Goal: Check status: Check status

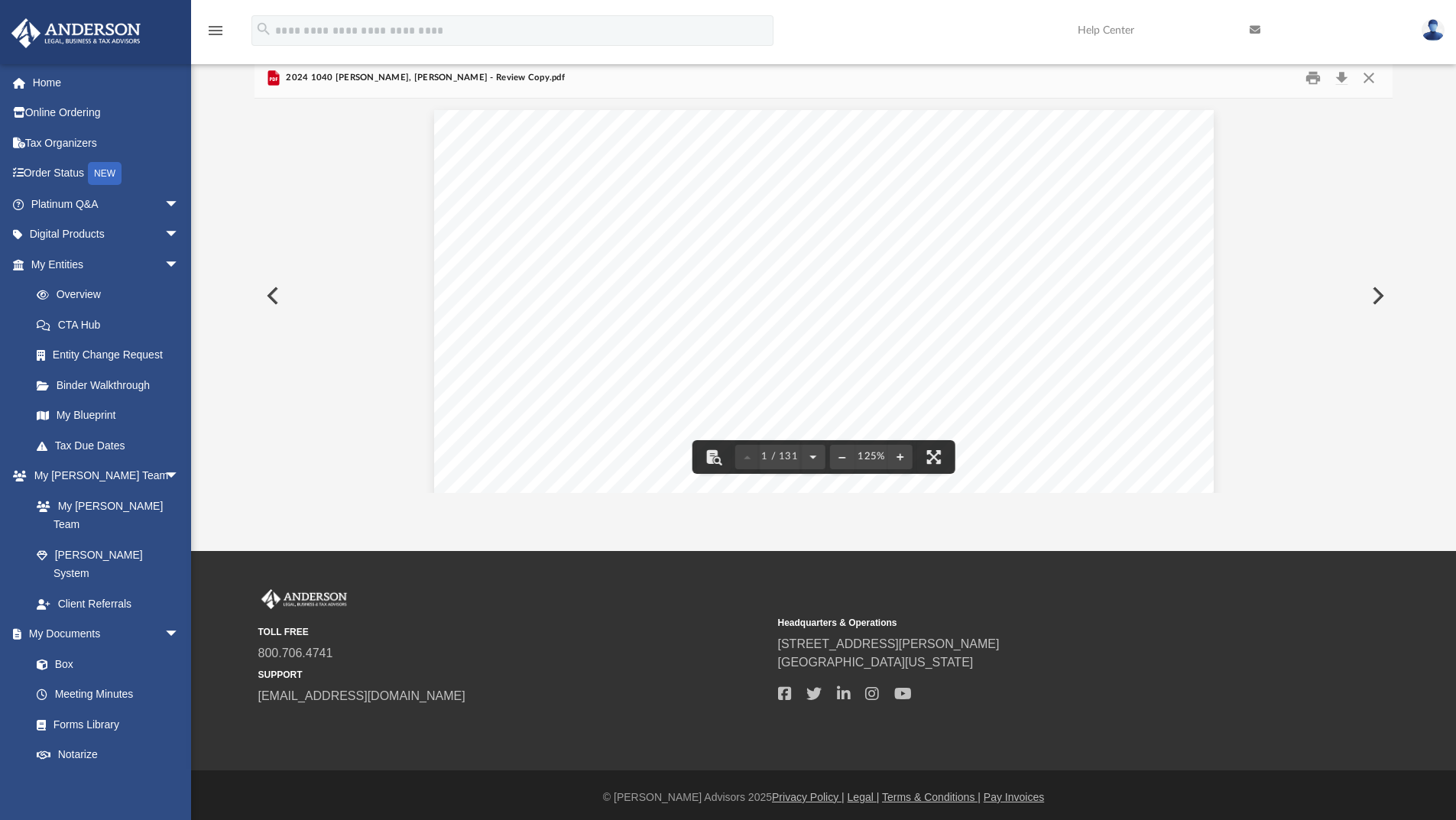
scroll to position [337, 1127]
click at [1375, 82] on button "Close" at bounding box center [1369, 78] width 27 height 23
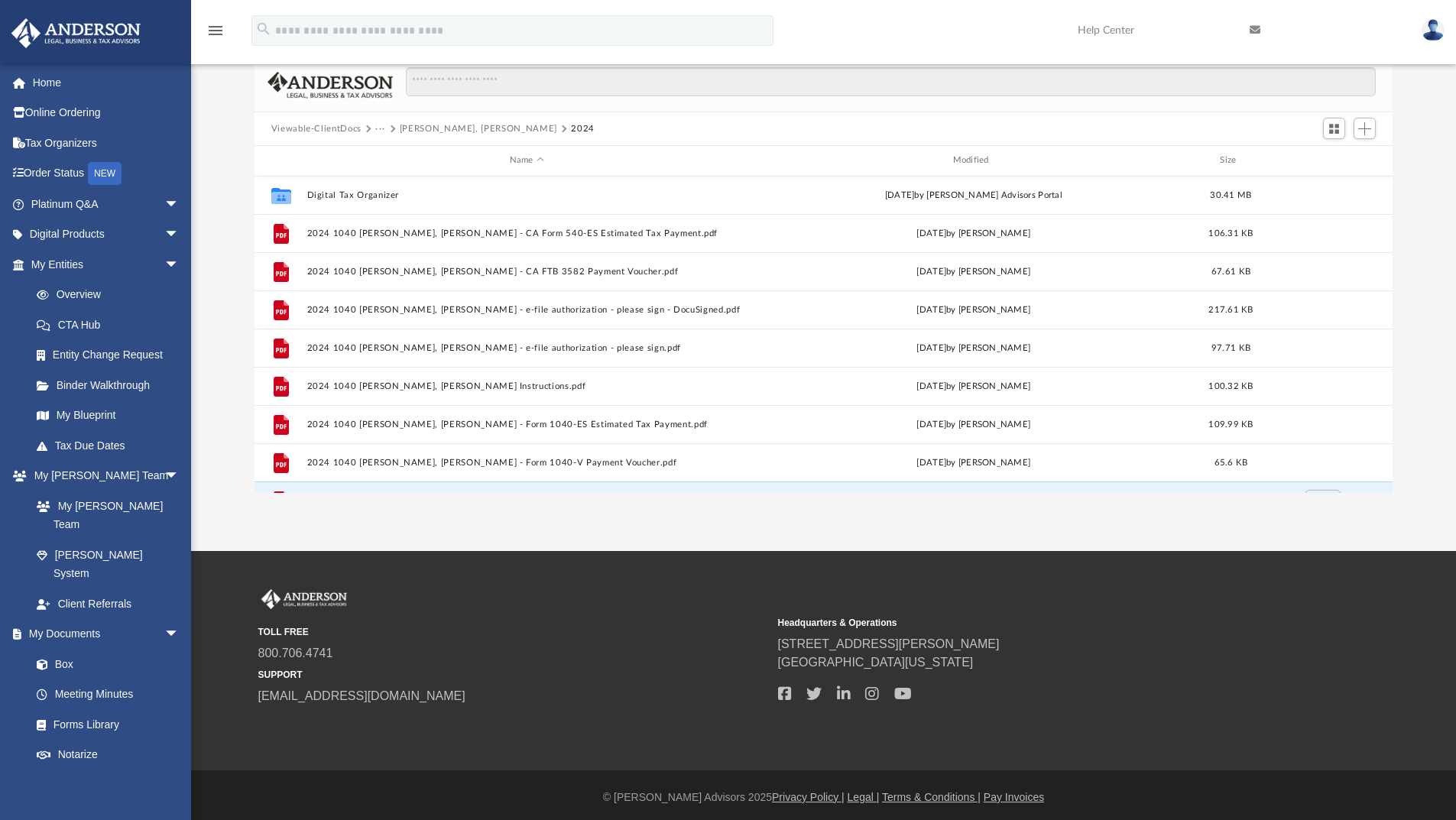
scroll to position [0, 0]
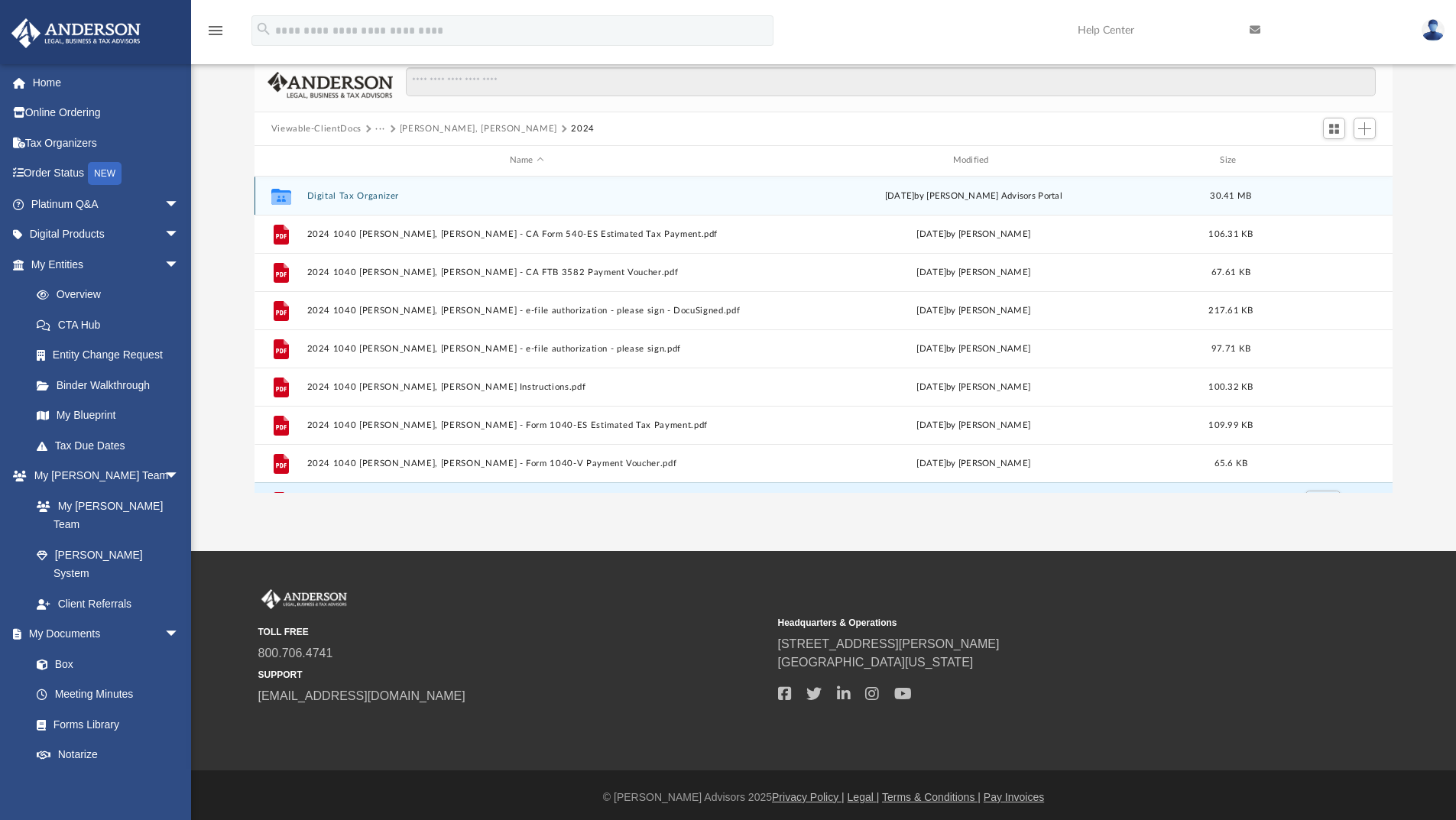
click at [359, 195] on button "Digital Tax Organizer" at bounding box center [526, 196] width 441 height 10
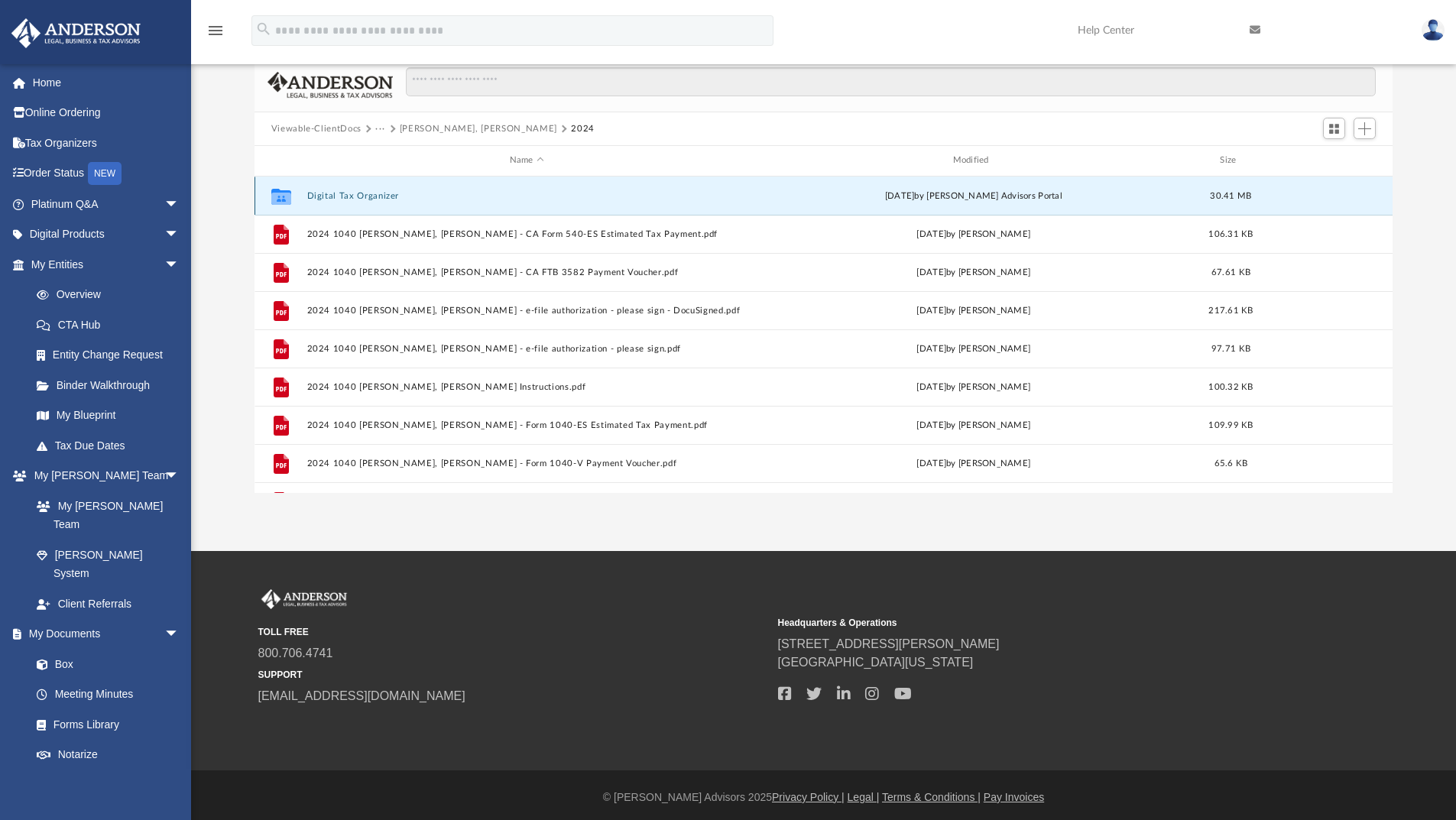
click at [359, 195] on button "Digital Tax Organizer" at bounding box center [526, 196] width 441 height 10
click at [460, 121] on div "Viewable-ClientDocs ··· [PERSON_NAME], [PERSON_NAME] 2024" at bounding box center [824, 129] width 1139 height 34
click at [462, 130] on button "[PERSON_NAME], [PERSON_NAME]" at bounding box center [479, 129] width 158 height 14
click at [384, 126] on button "···" at bounding box center [380, 129] width 10 height 14
click at [399, 157] on ul "Tax" at bounding box center [390, 159] width 32 height 41
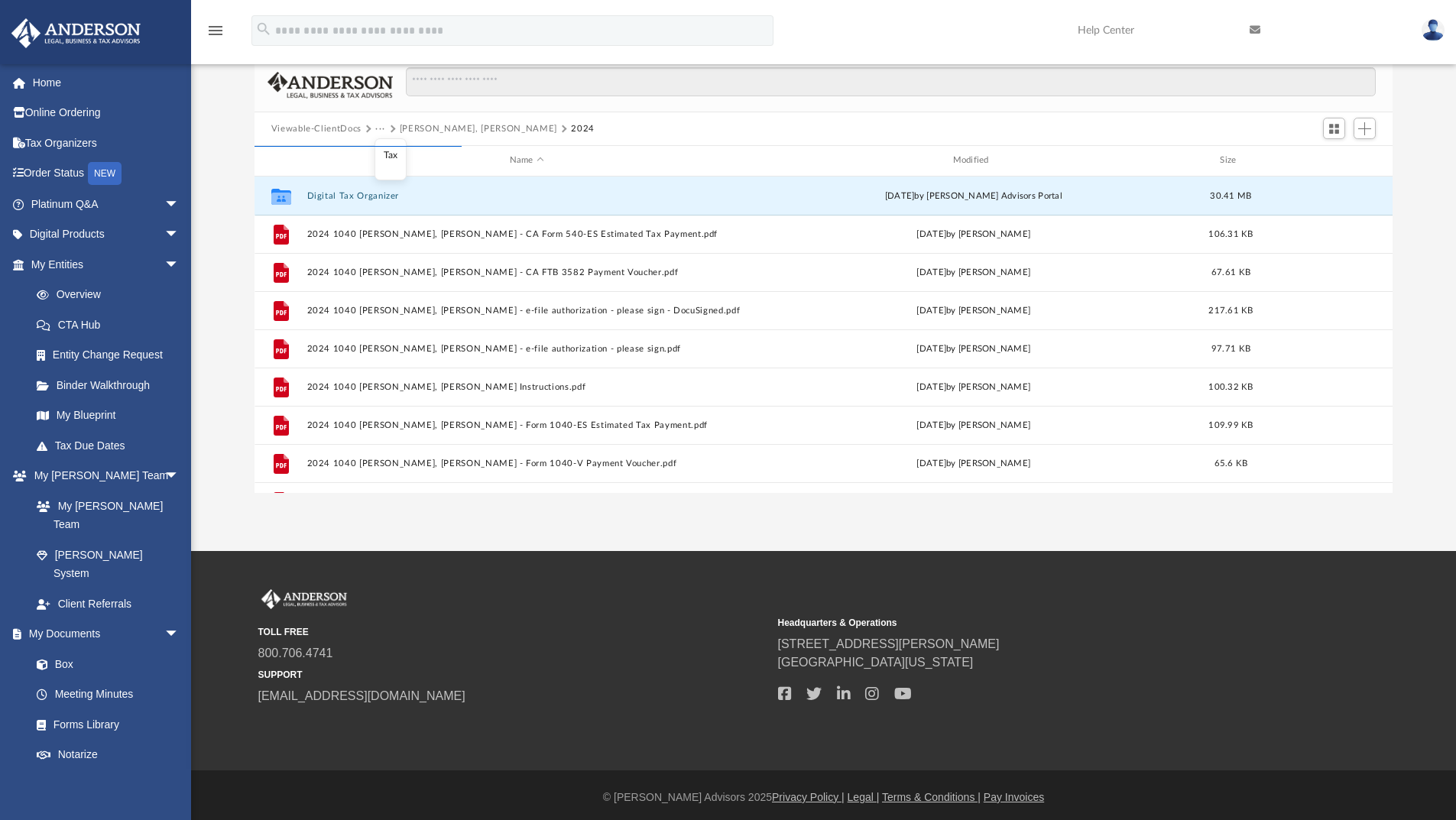
click at [390, 159] on li "Tax" at bounding box center [391, 156] width 15 height 17
click at [62, 649] on link "Box" at bounding box center [112, 663] width 181 height 30
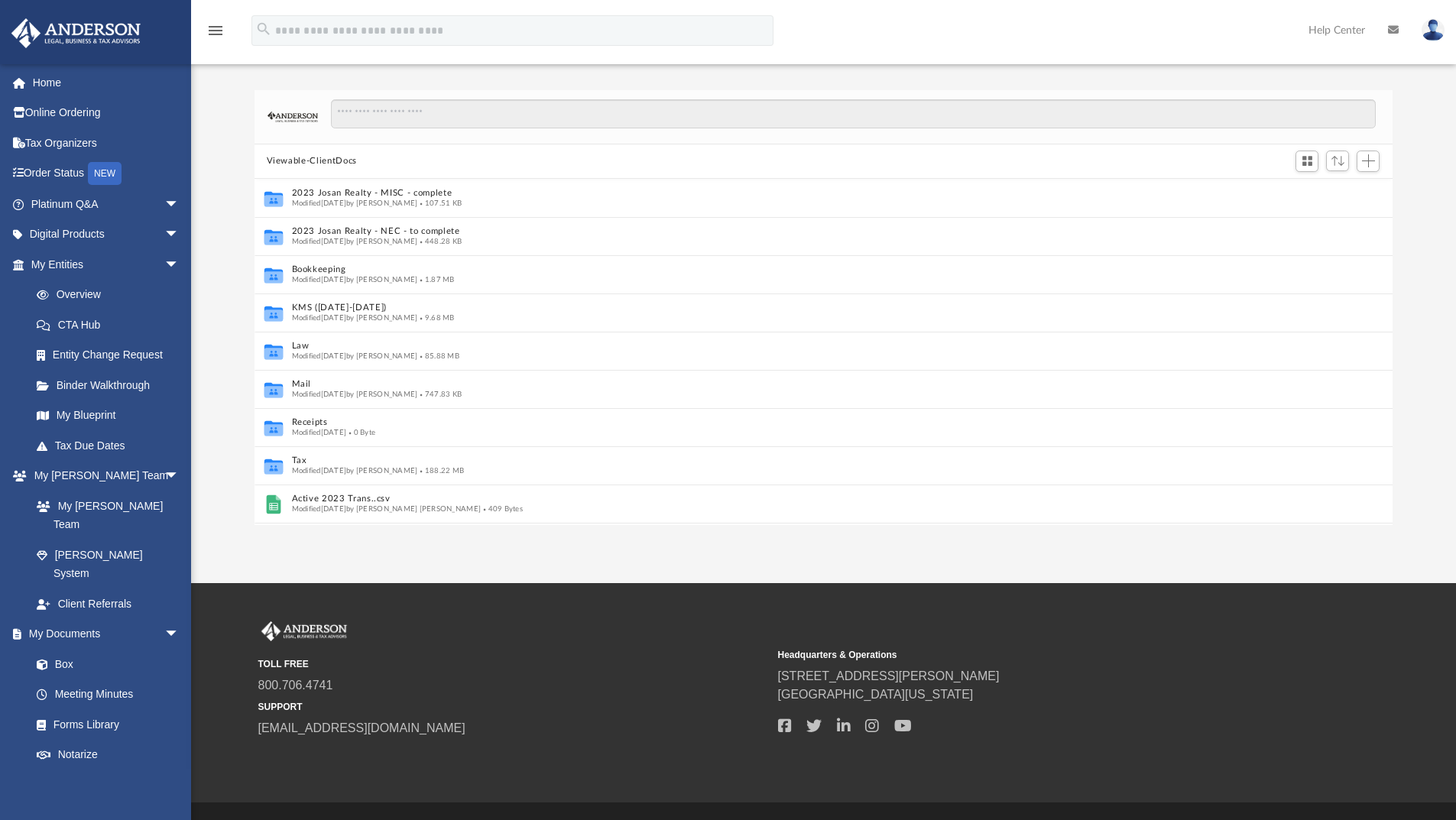
scroll to position [13, 13]
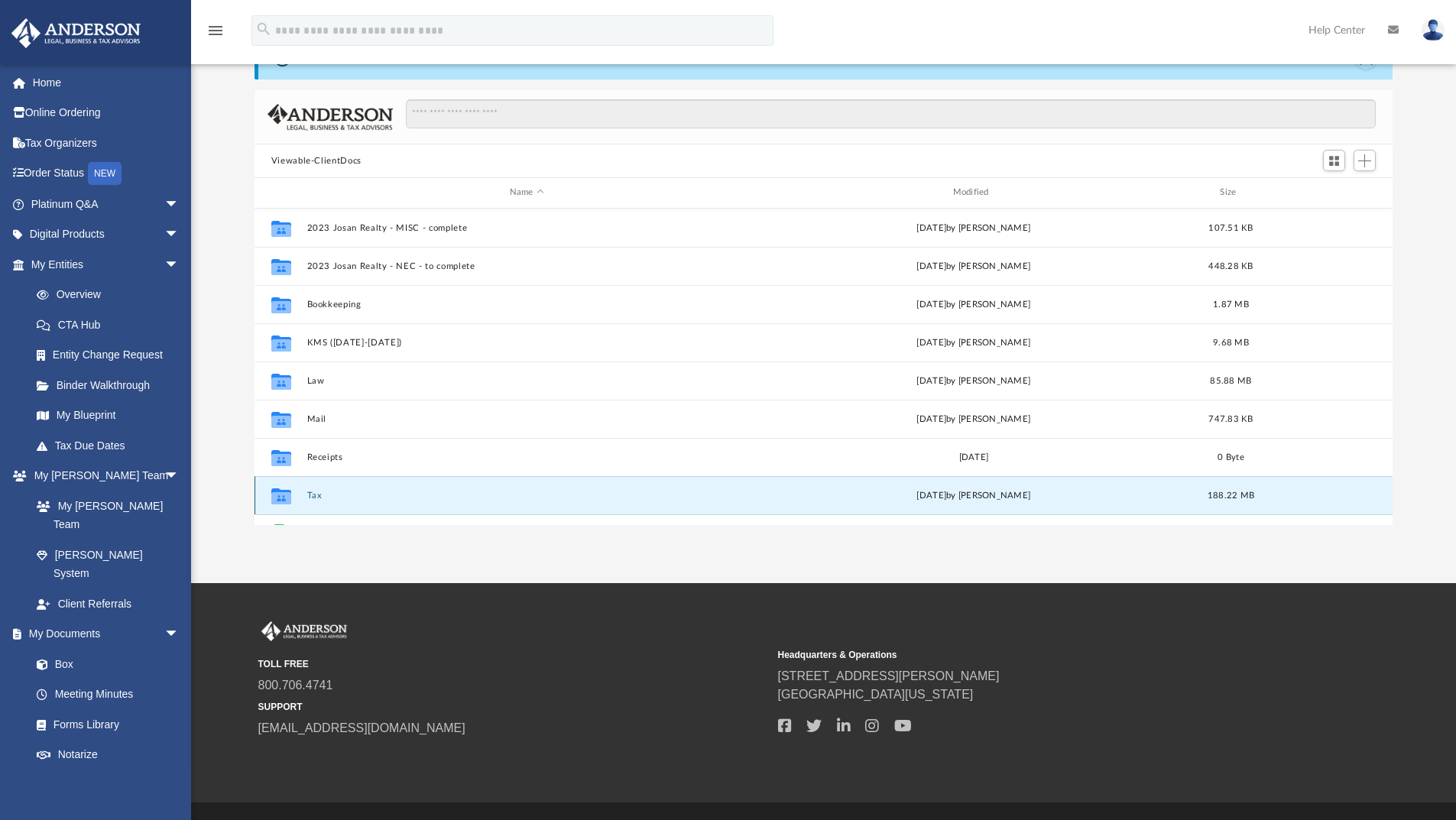
click at [320, 495] on button "Tax" at bounding box center [526, 496] width 441 height 10
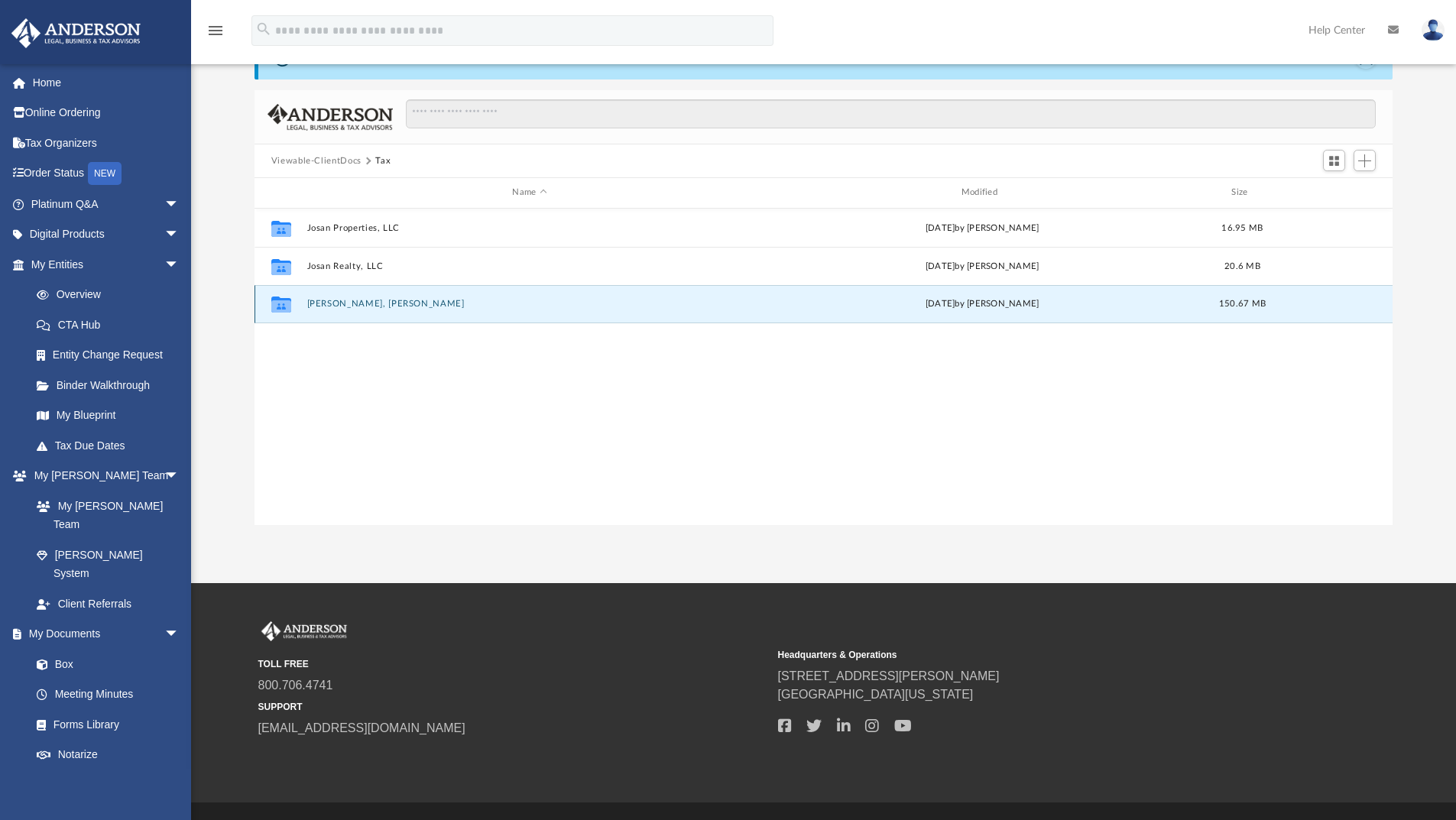
click at [352, 302] on button "[PERSON_NAME], [PERSON_NAME]" at bounding box center [529, 303] width 445 height 10
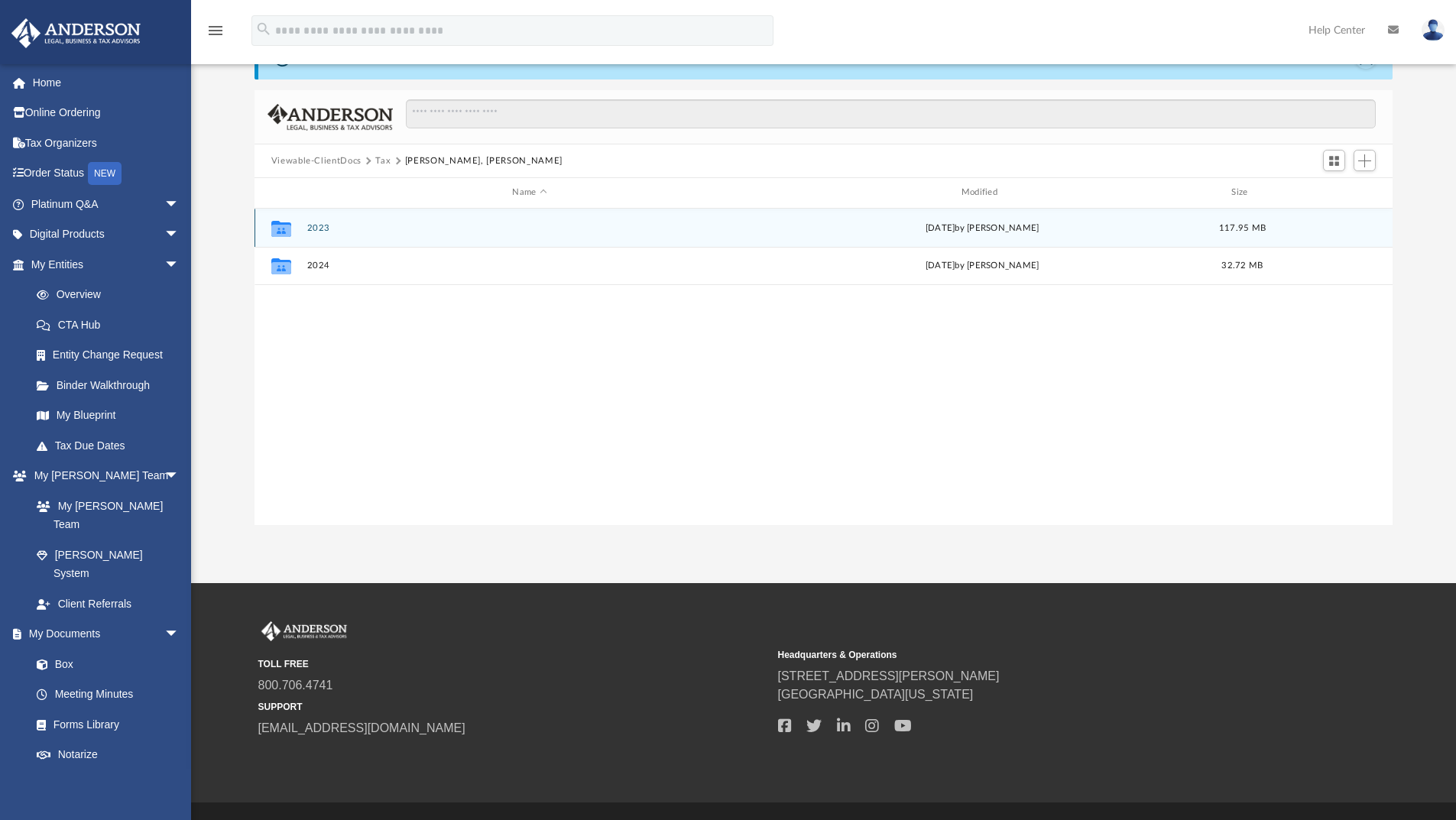
click at [316, 227] on button "2023" at bounding box center [529, 229] width 445 height 10
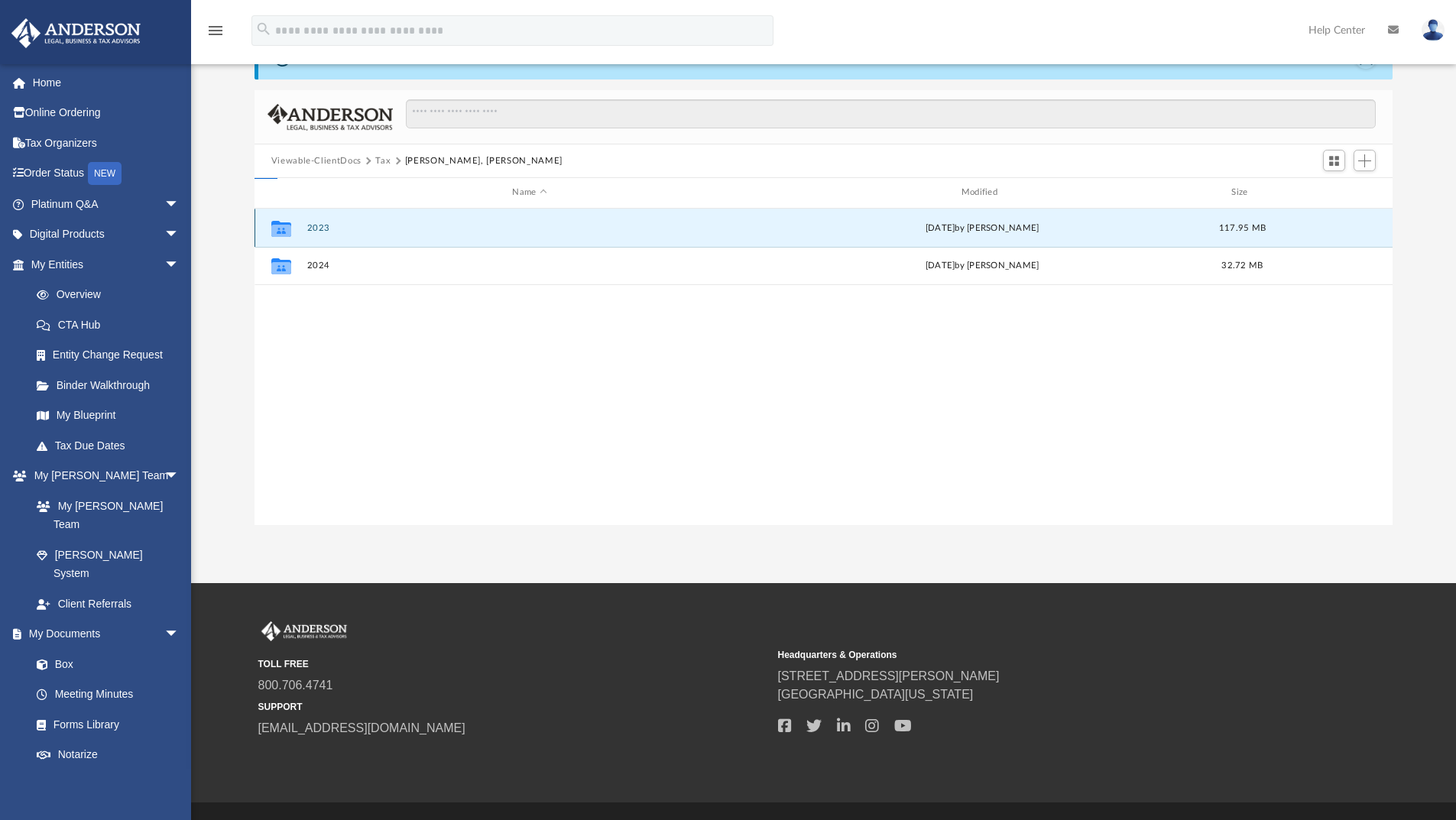
click at [316, 227] on button "2023" at bounding box center [529, 229] width 445 height 10
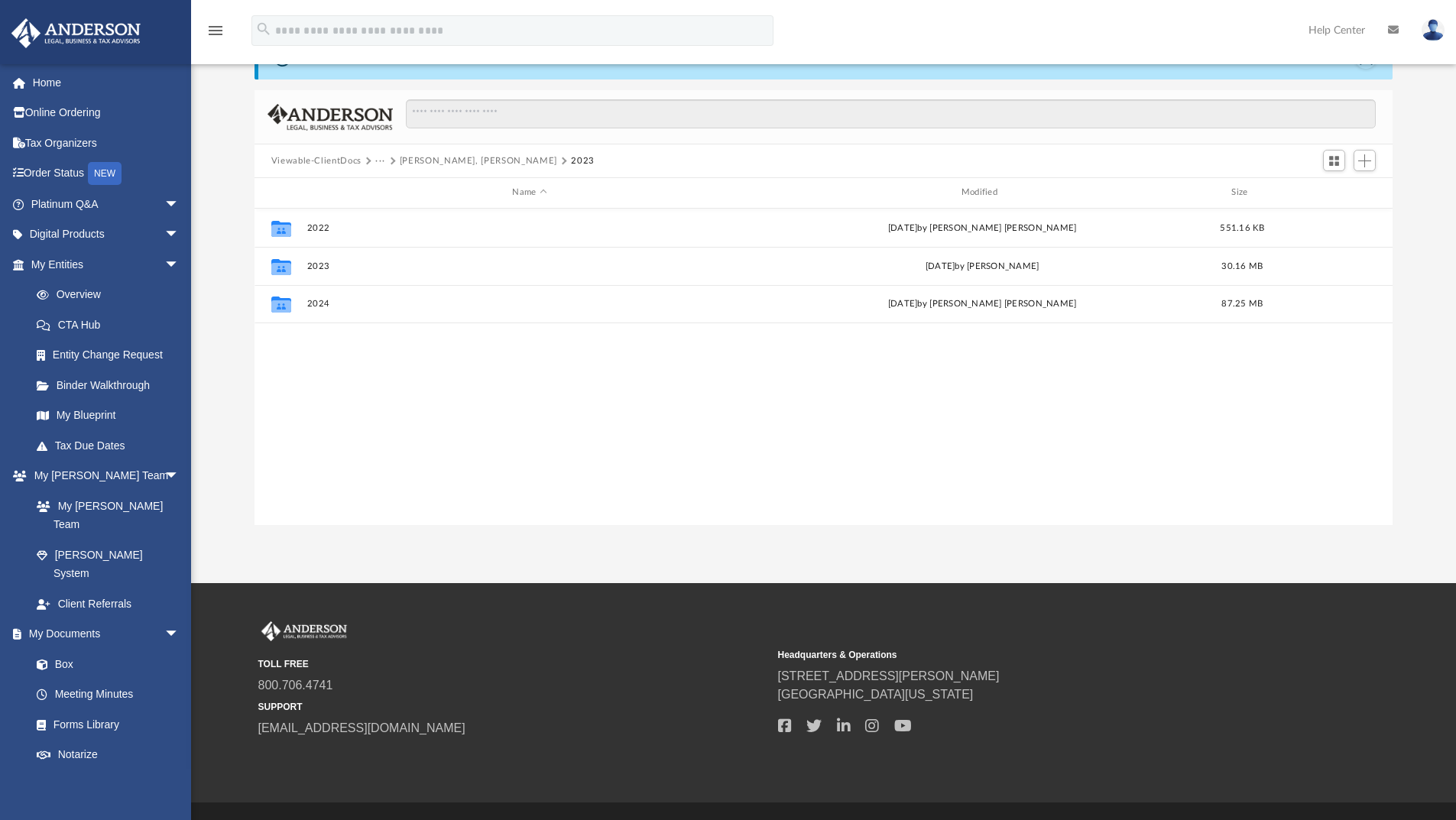
click at [455, 159] on button "[PERSON_NAME], [PERSON_NAME]" at bounding box center [479, 161] width 158 height 14
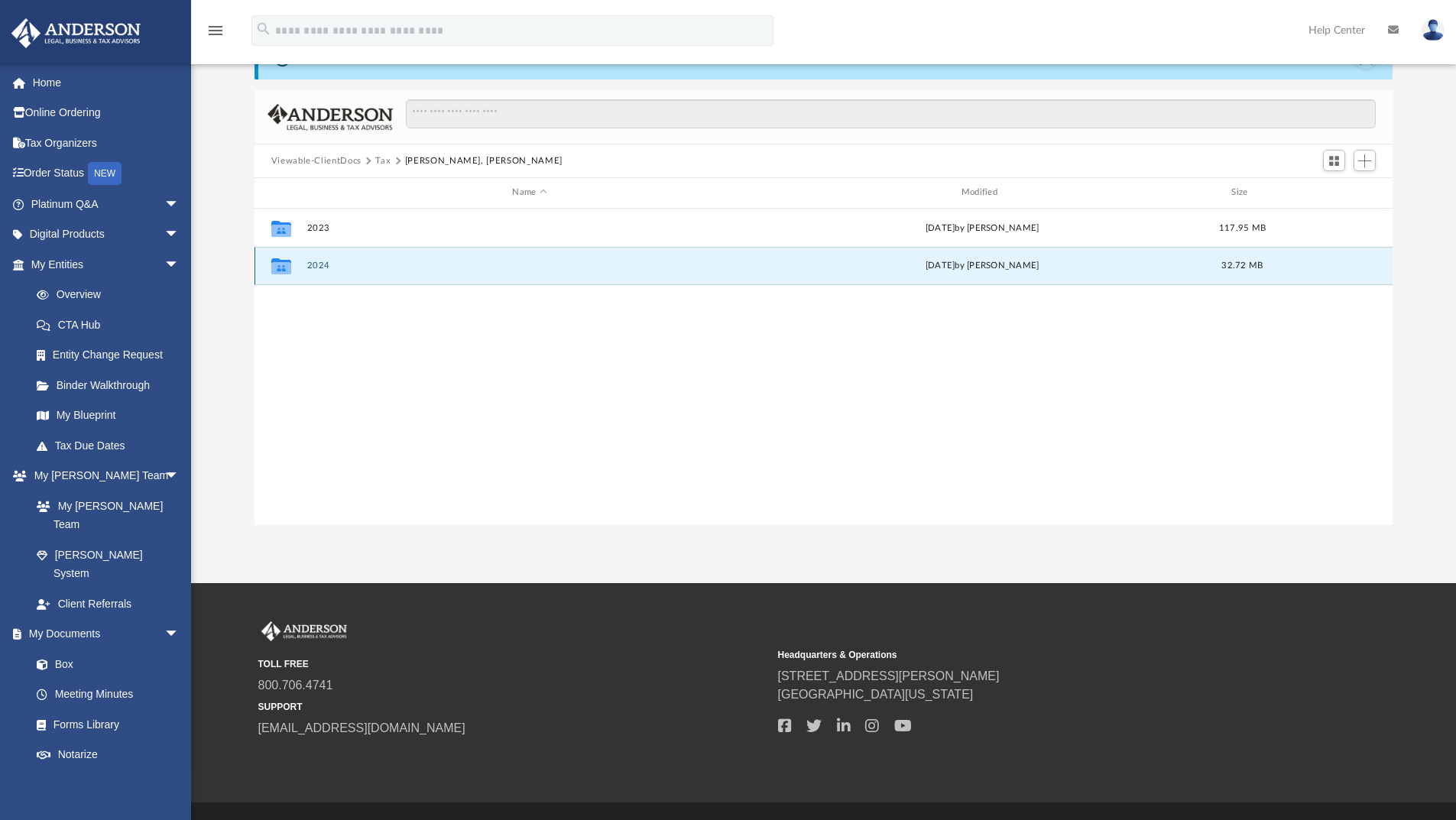
click at [317, 265] on button "2024" at bounding box center [529, 266] width 445 height 10
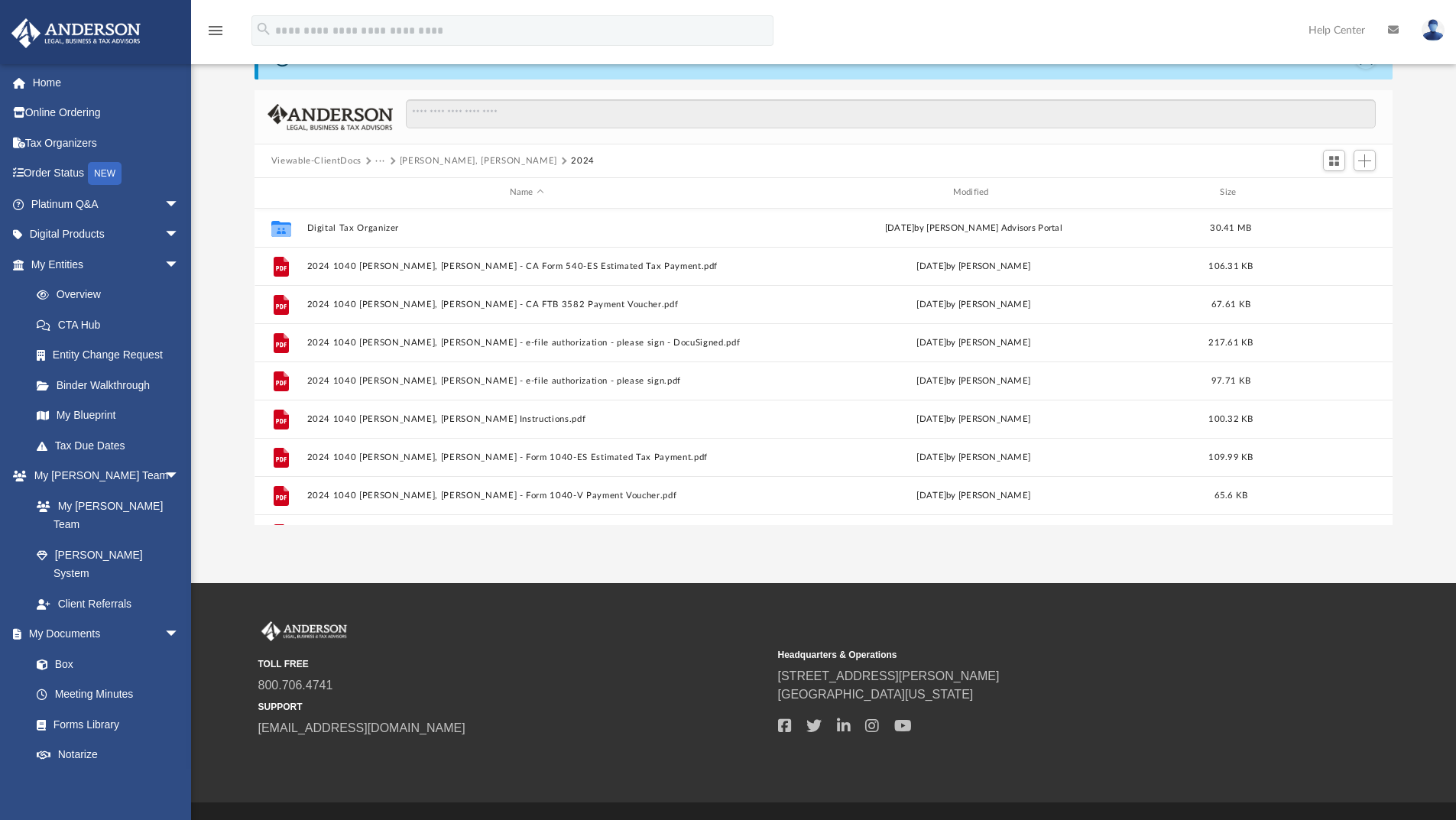
click at [380, 160] on button "···" at bounding box center [380, 161] width 10 height 14
click at [430, 161] on button "[PERSON_NAME], [PERSON_NAME]" at bounding box center [479, 161] width 158 height 14
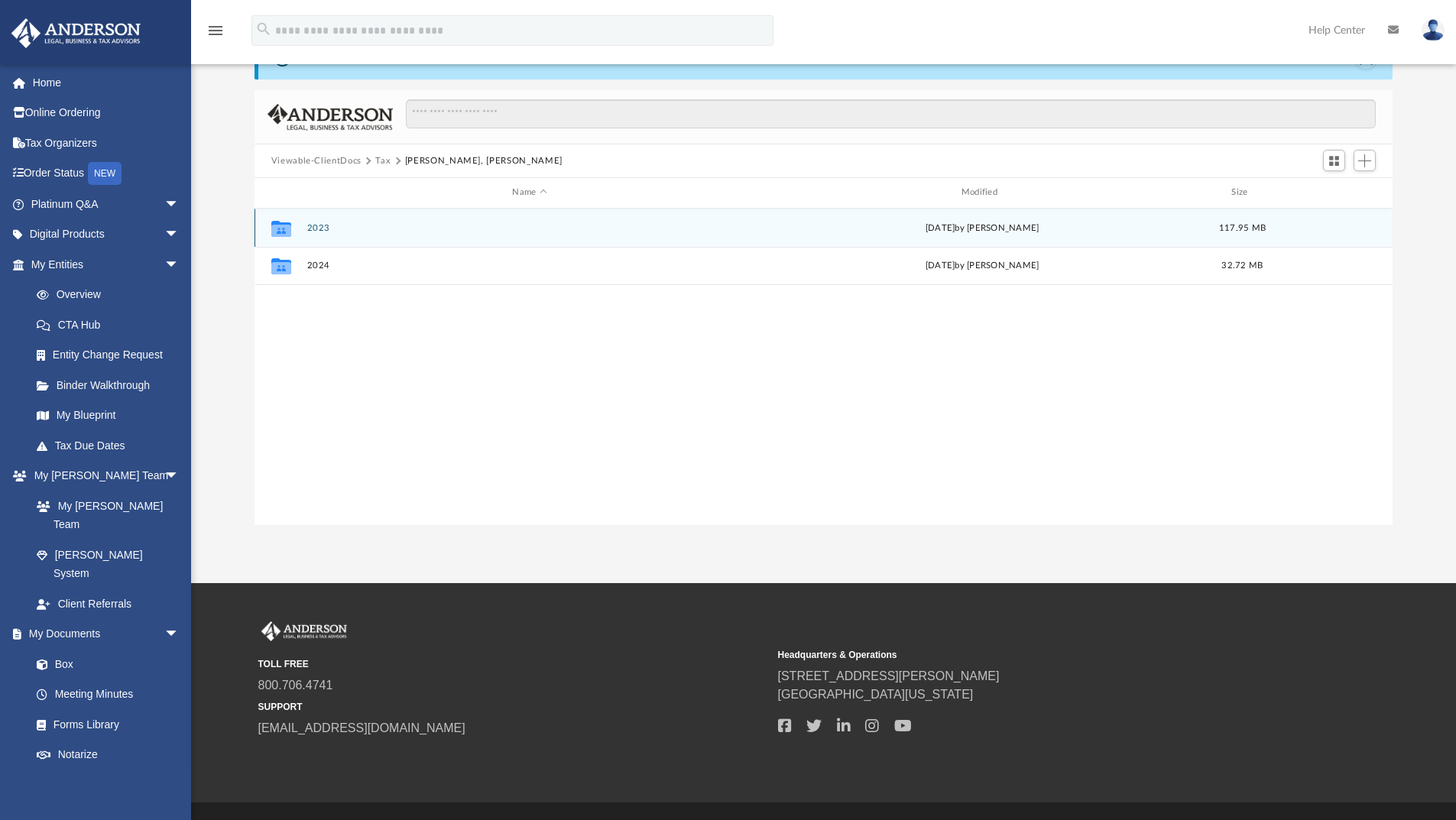
click at [320, 229] on button "2023" at bounding box center [529, 229] width 445 height 10
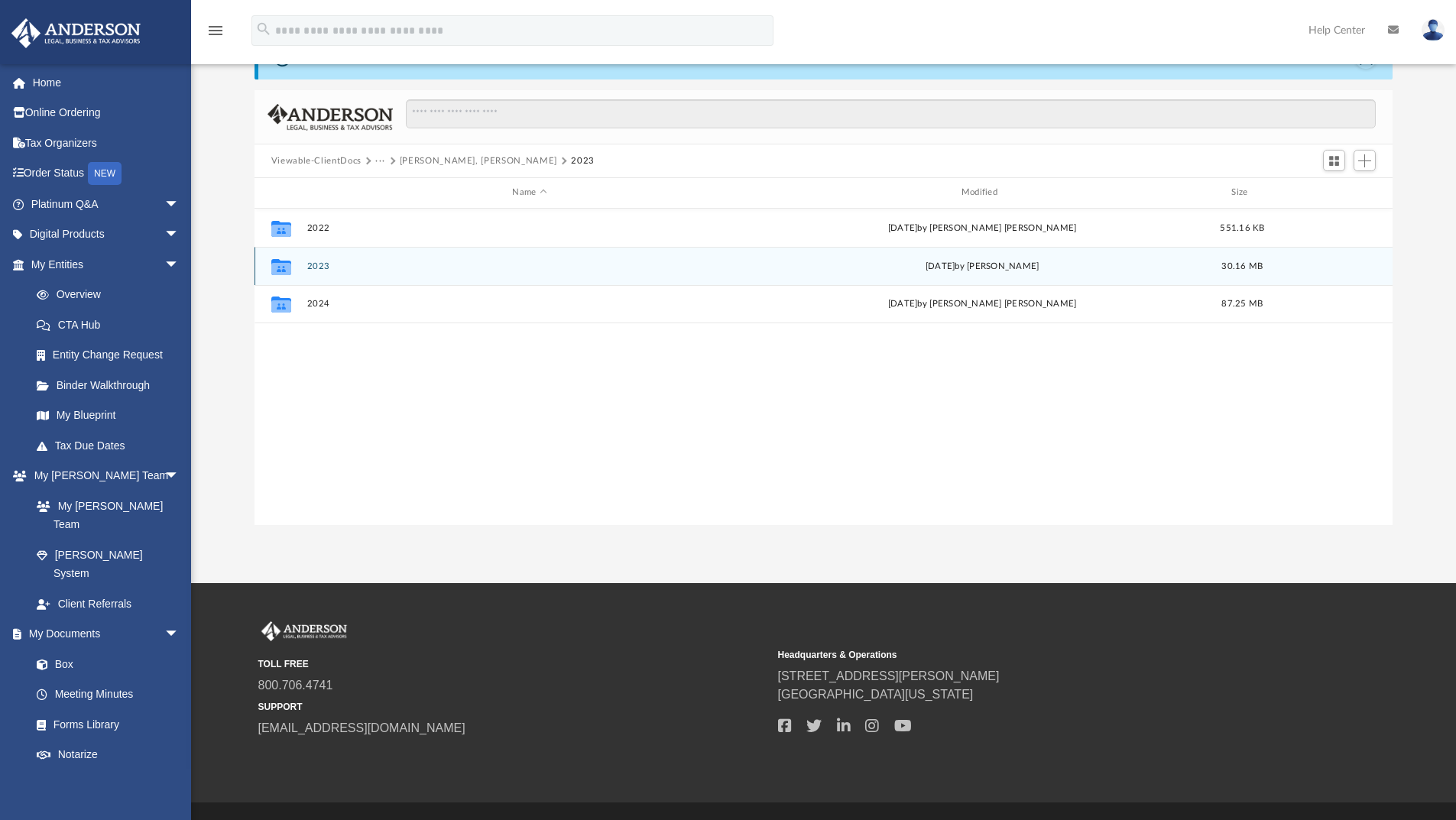
click at [315, 267] on button "2023" at bounding box center [529, 267] width 445 height 10
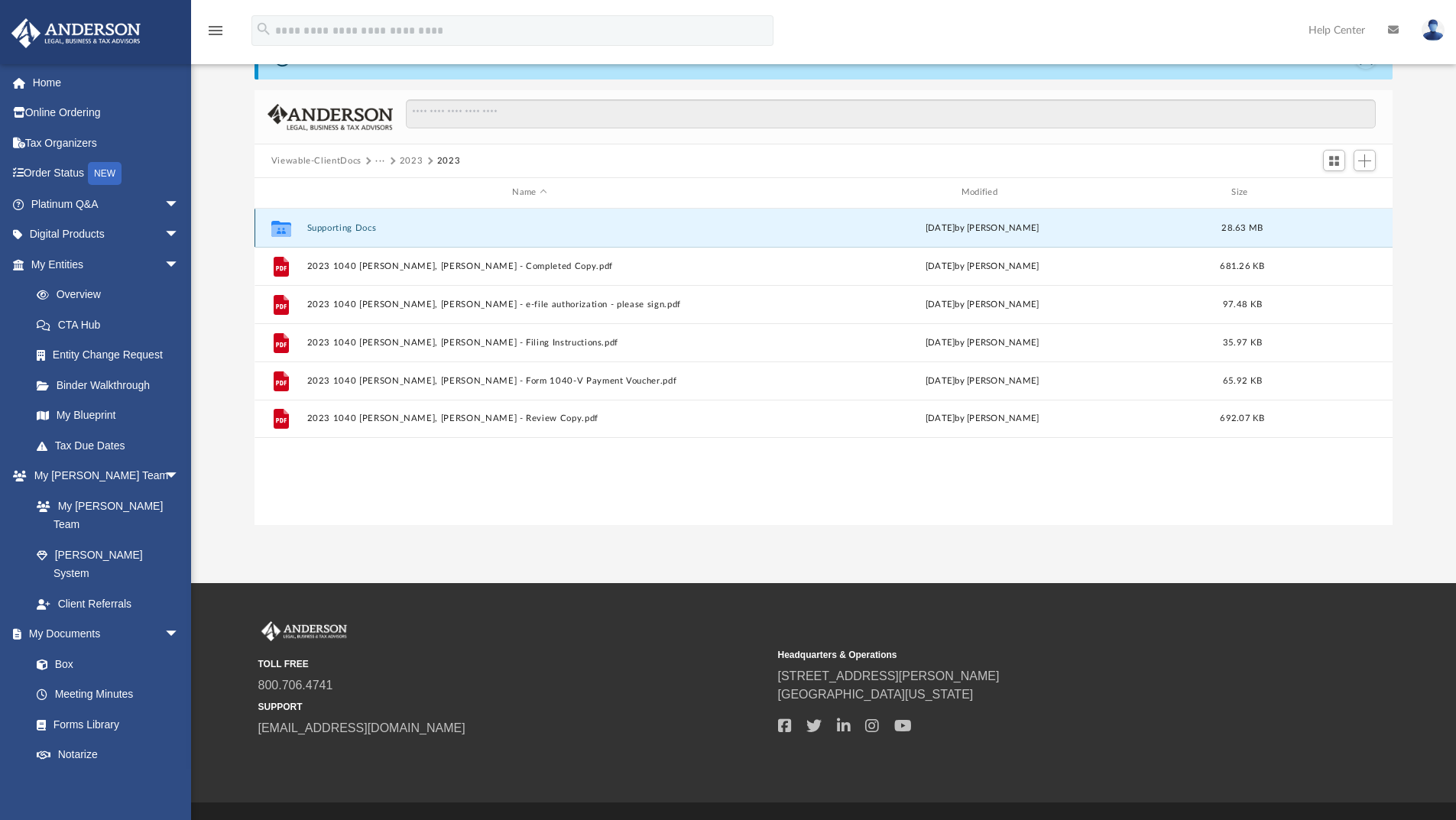
click at [352, 230] on button "Supporting Docs" at bounding box center [529, 229] width 445 height 10
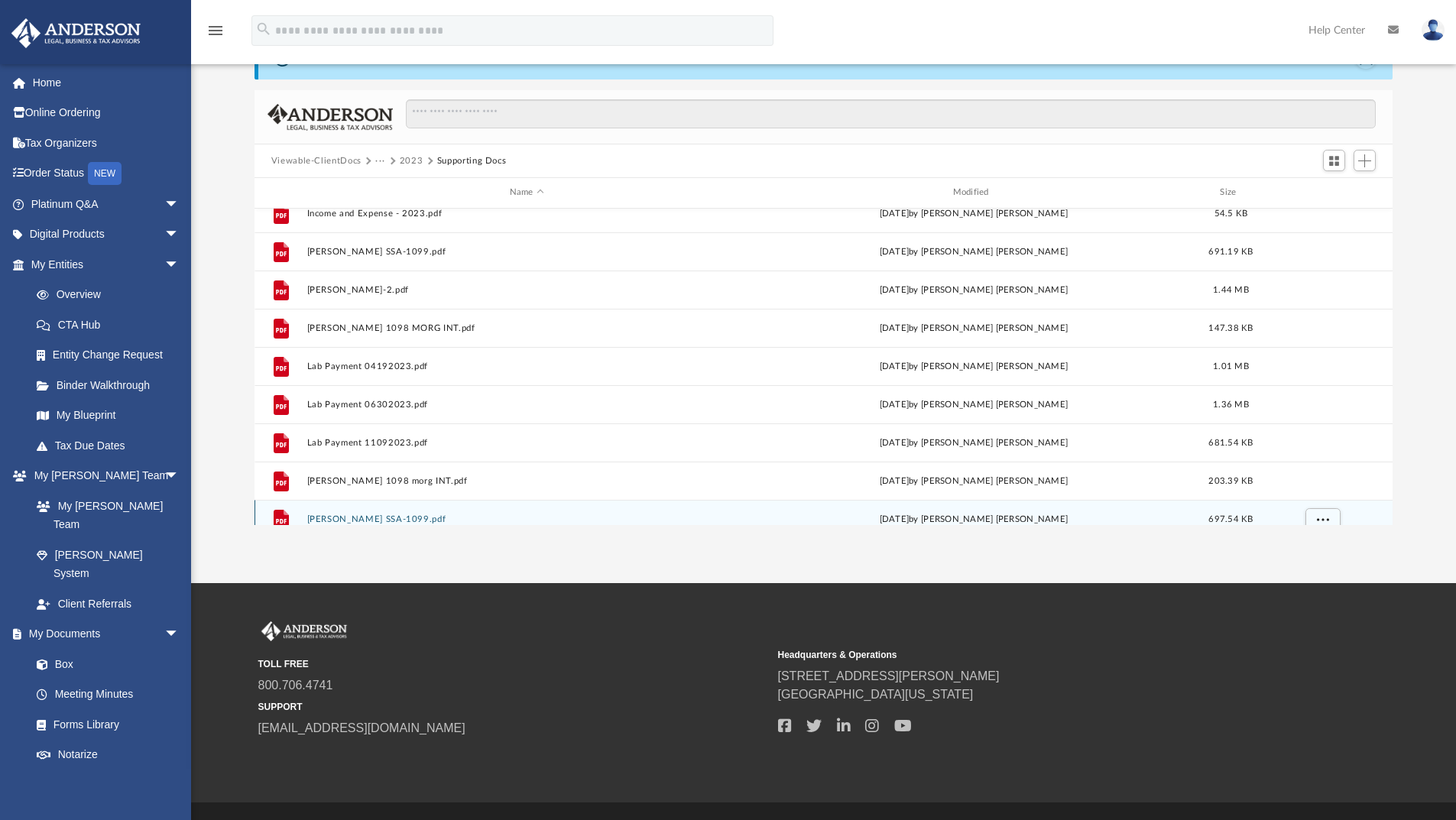
scroll to position [601, 0]
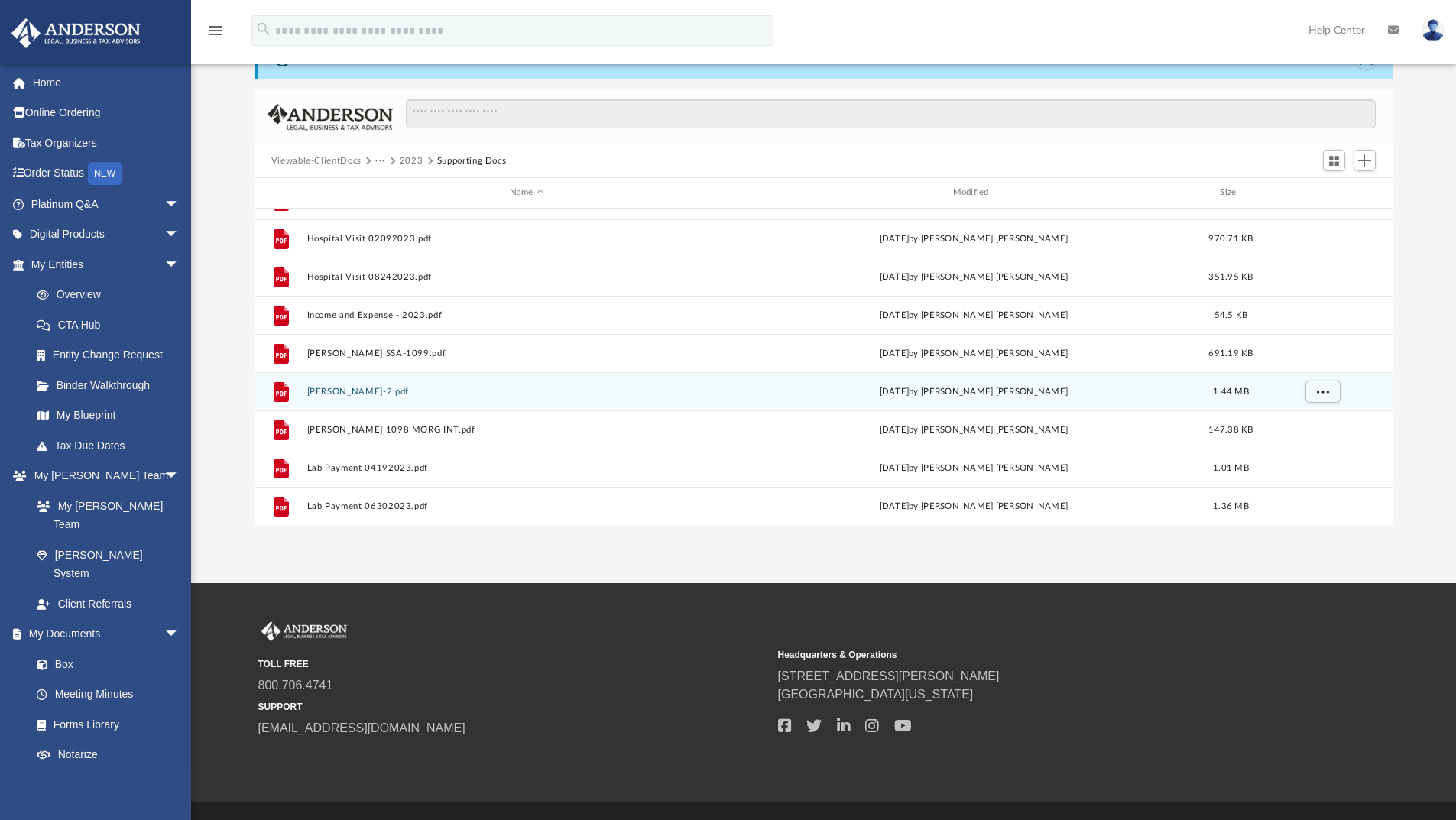
click at [339, 389] on button "Jose W-2.pdf" at bounding box center [526, 392] width 441 height 10
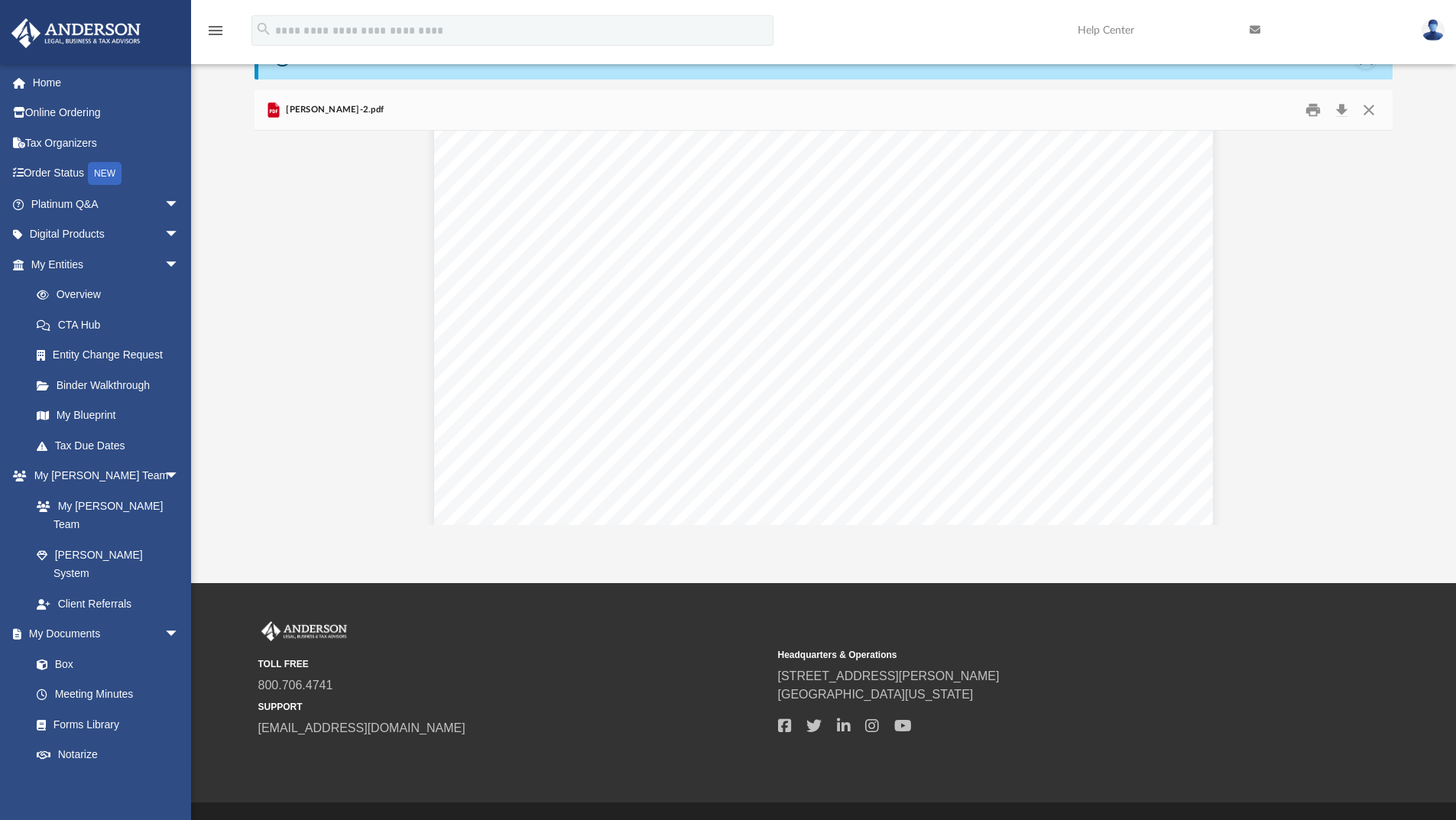
scroll to position [0, 0]
click at [1373, 112] on button "Close" at bounding box center [1369, 110] width 27 height 23
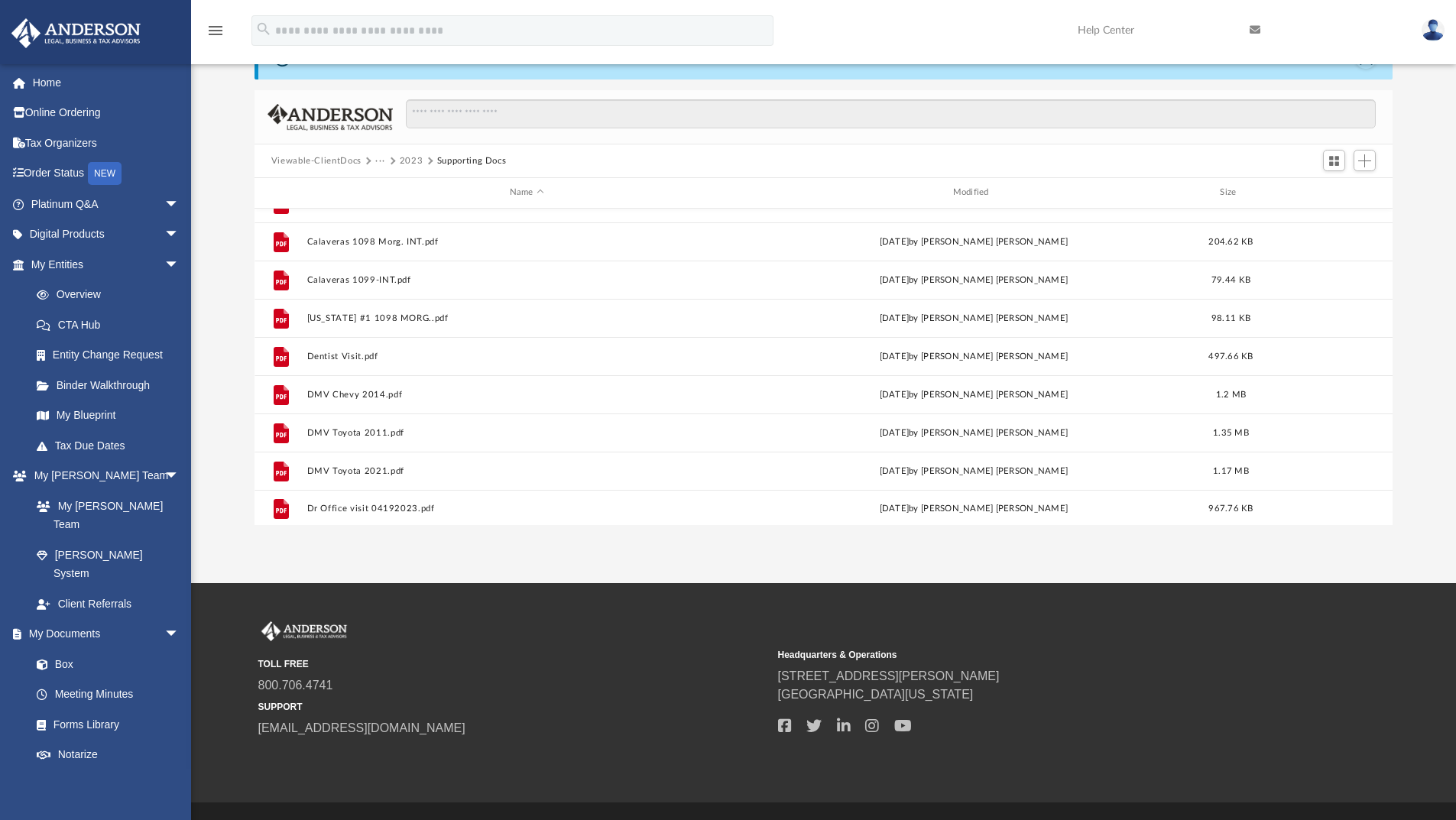
scroll to position [91, 0]
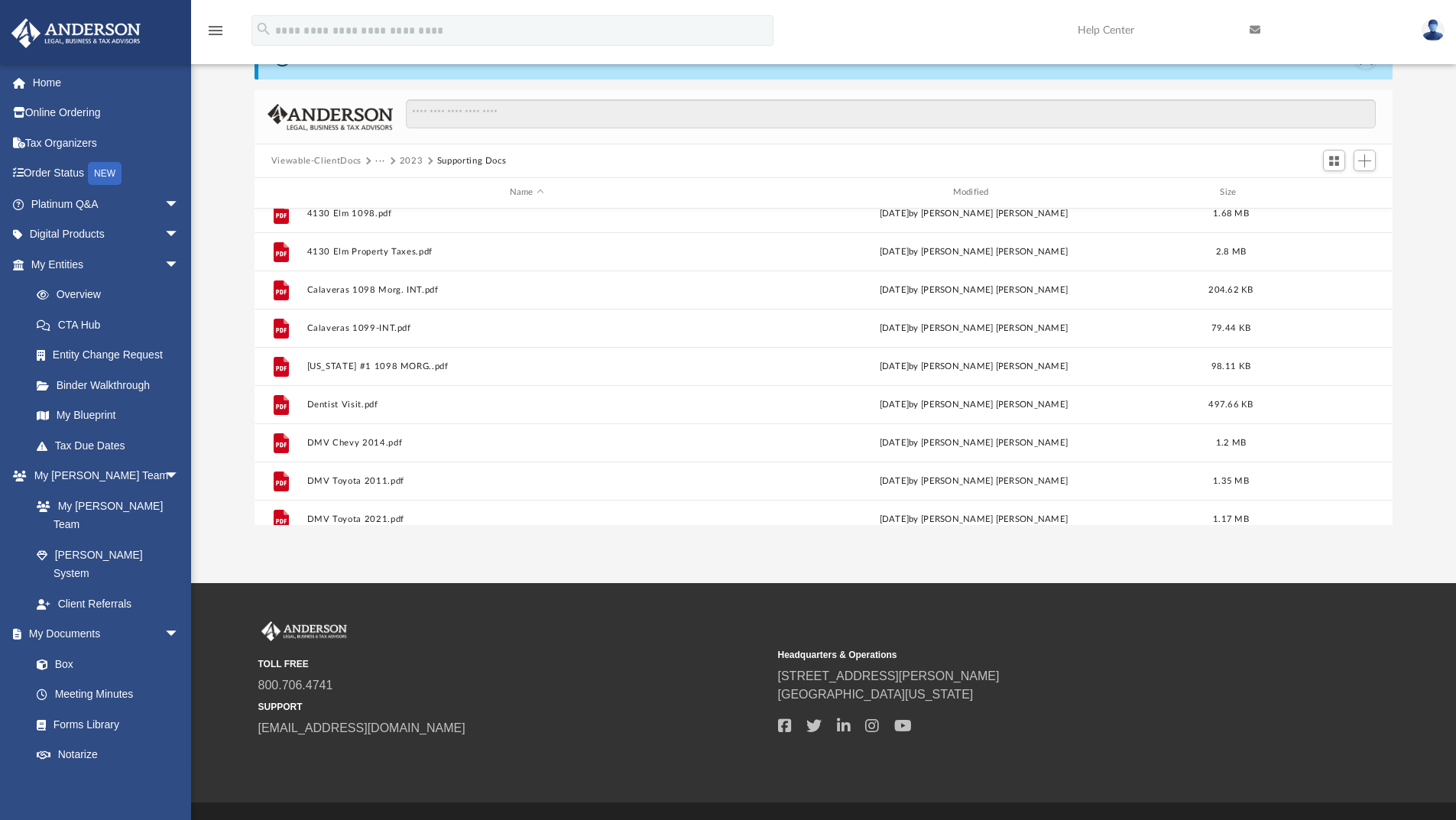
click at [406, 162] on button "2023" at bounding box center [411, 161] width 23 height 14
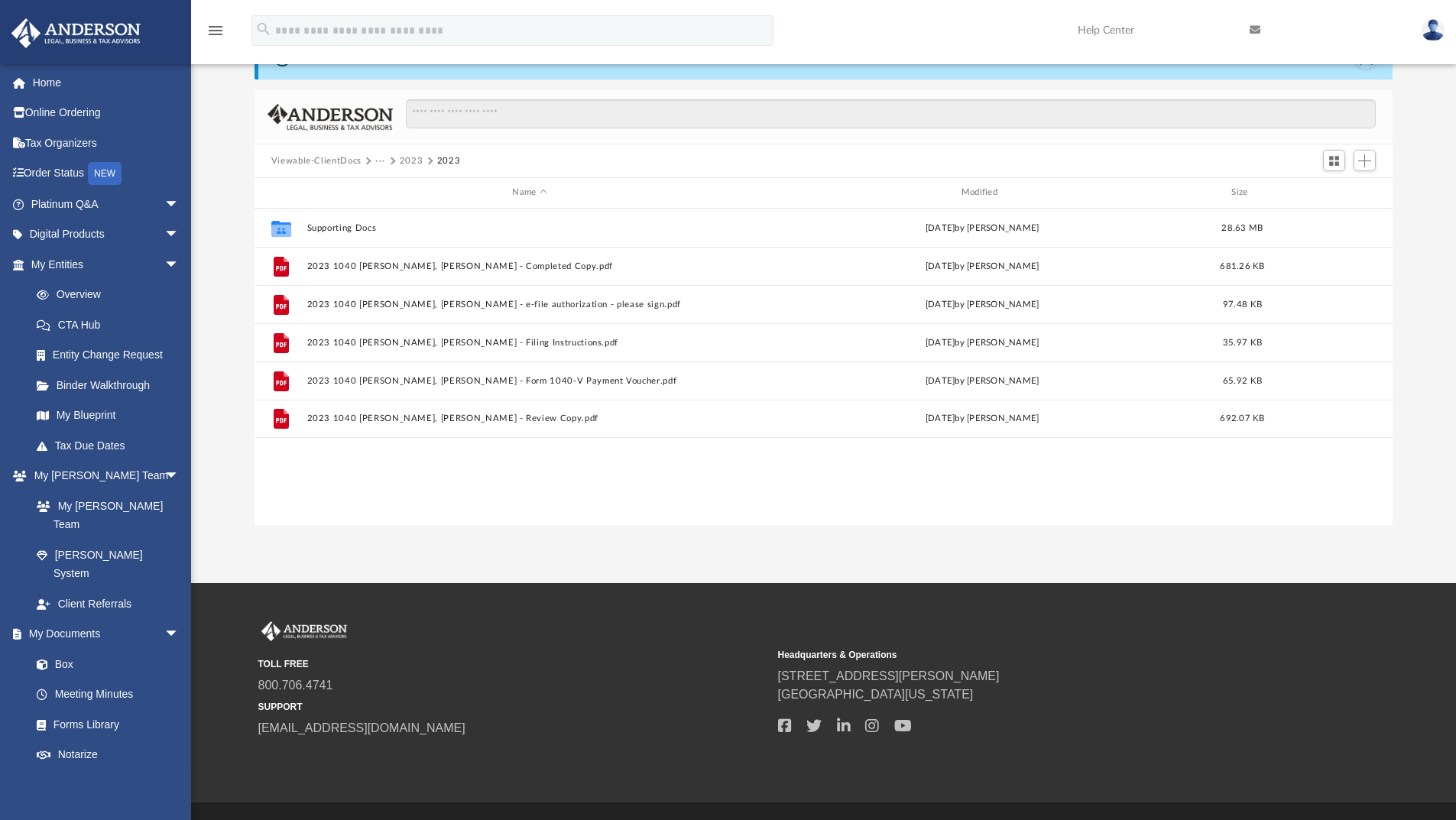
scroll to position [0, 0]
click at [413, 157] on button "2023" at bounding box center [411, 161] width 23 height 14
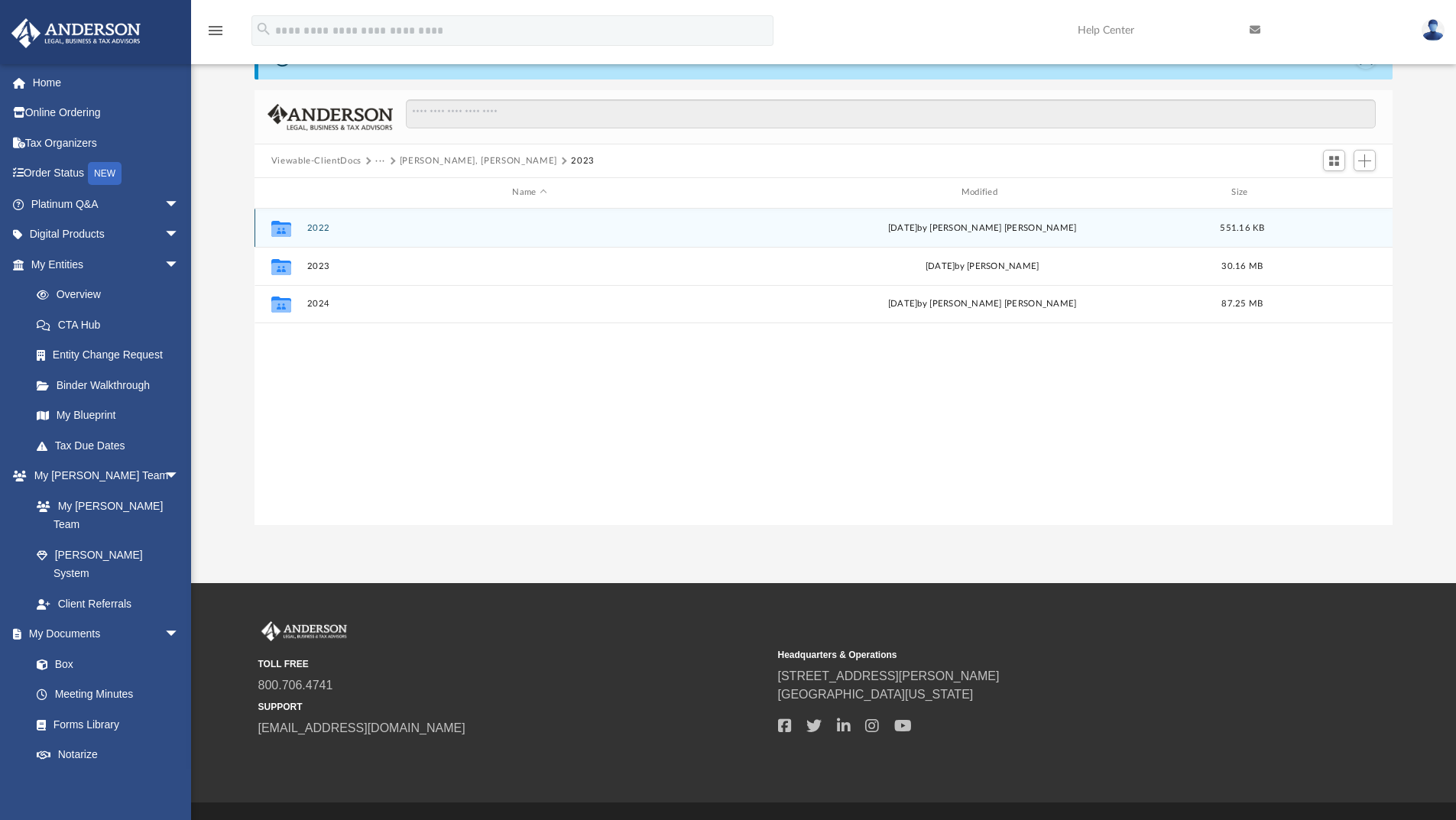
click at [334, 230] on button "2022" at bounding box center [529, 229] width 445 height 10
